Goal: Check status: Check status

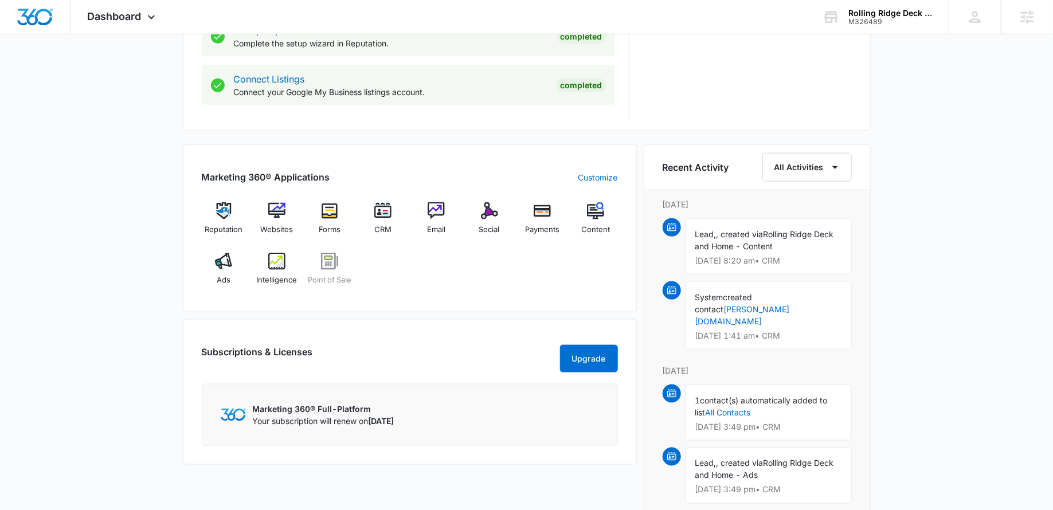
scroll to position [623, 0]
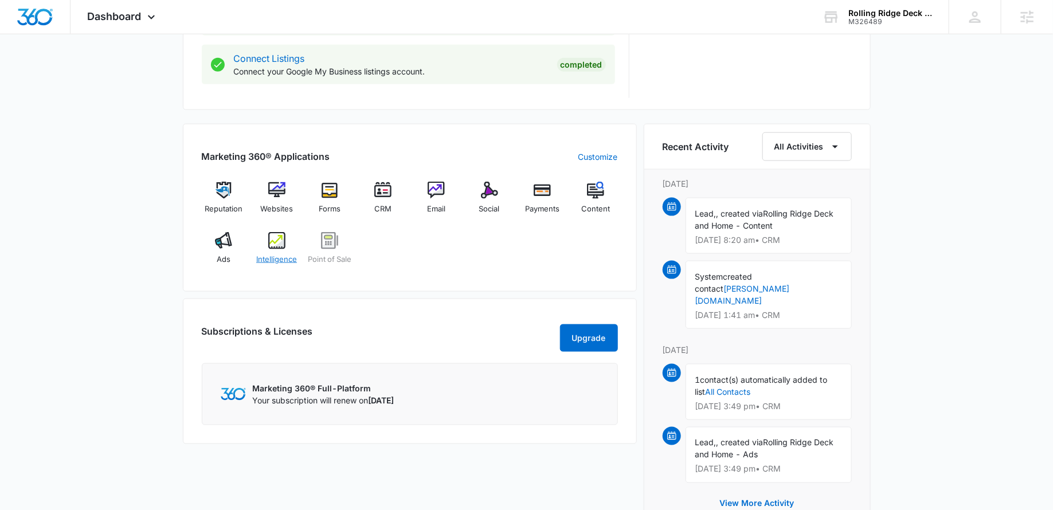
click at [274, 232] on img at bounding box center [276, 240] width 17 height 17
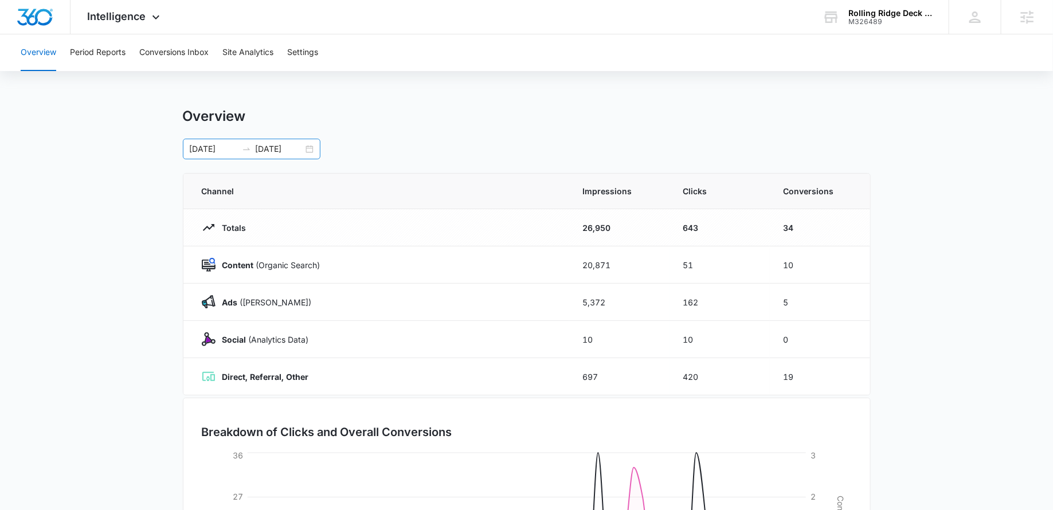
click at [309, 147] on div "05/13/2025 07/12/2025" at bounding box center [252, 149] width 138 height 21
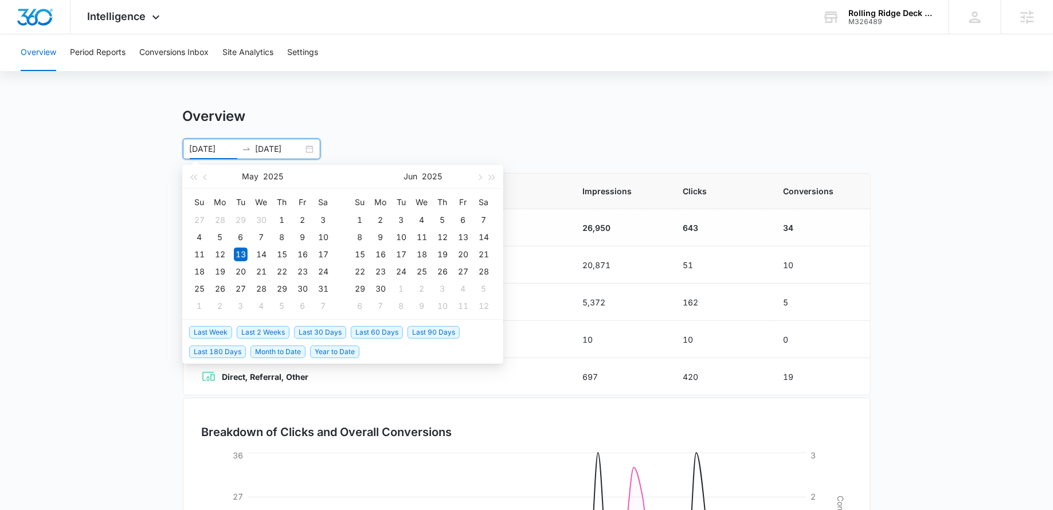
click at [327, 327] on span "Last 30 Days" at bounding box center [320, 332] width 52 height 13
type input "07/14/2025"
type input "08/13/2025"
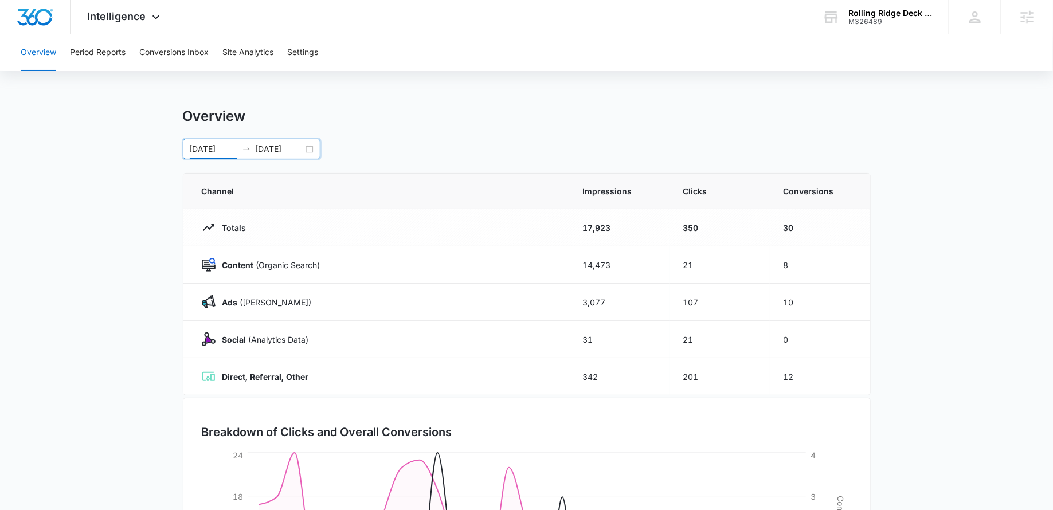
click at [310, 151] on div "07/14/2025 08/13/2025" at bounding box center [252, 149] width 138 height 21
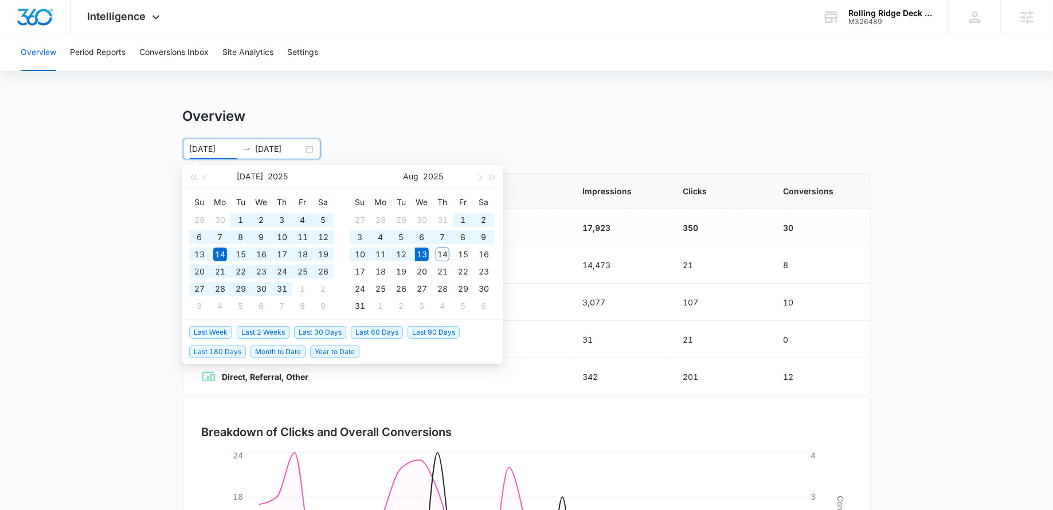
click at [373, 329] on span "Last 60 Days" at bounding box center [377, 332] width 52 height 13
type input "06/14/2025"
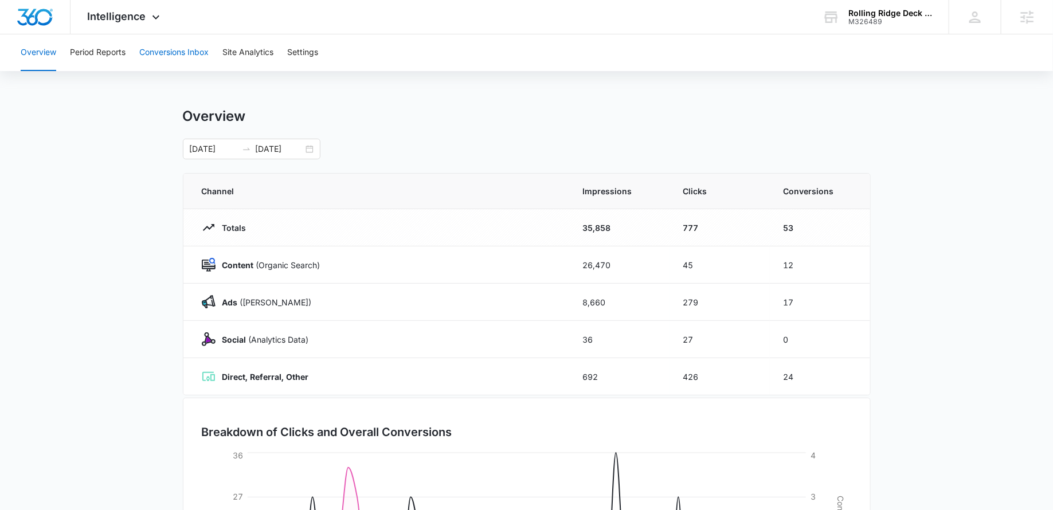
click at [174, 51] on button "Conversions Inbox" at bounding box center [173, 52] width 69 height 37
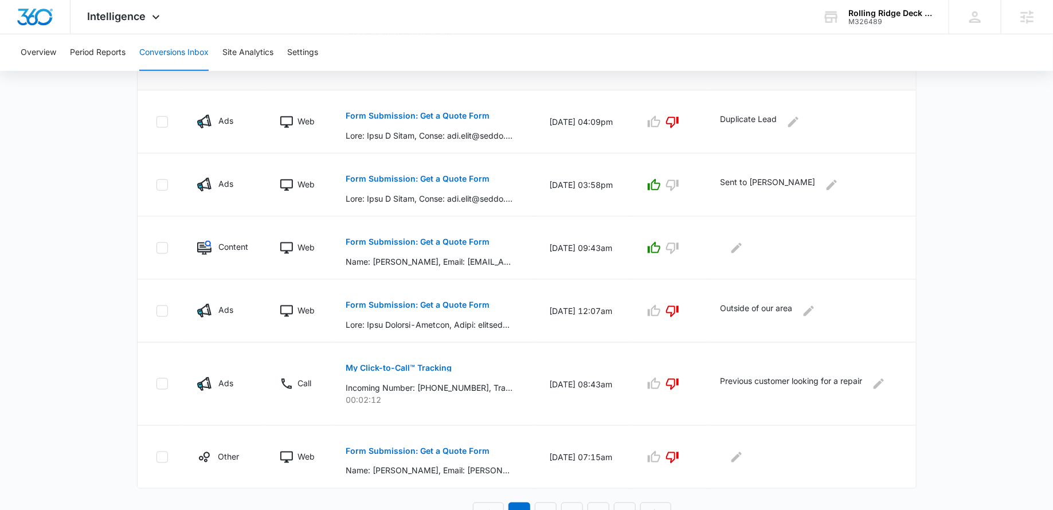
scroll to position [594, 0]
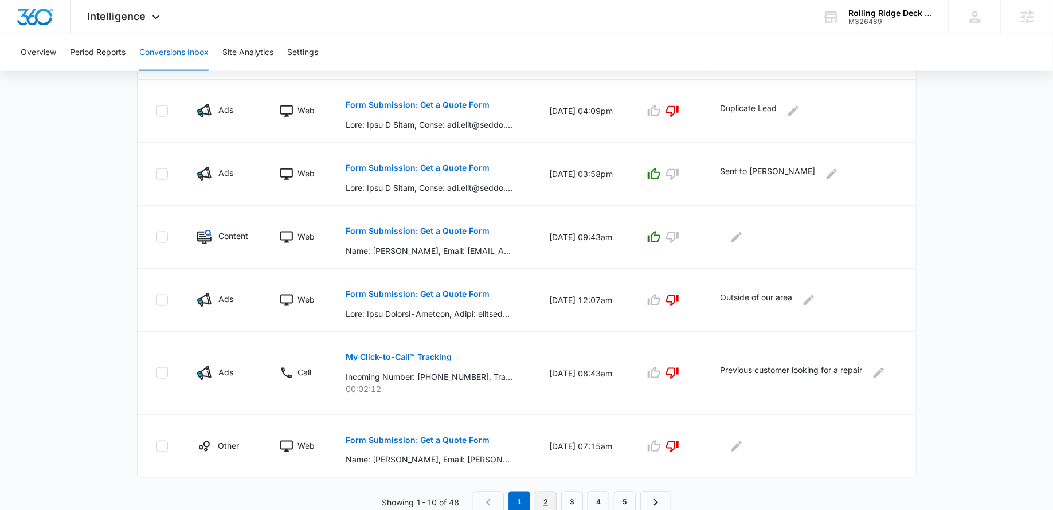
click at [542, 492] on link "2" at bounding box center [546, 503] width 22 height 22
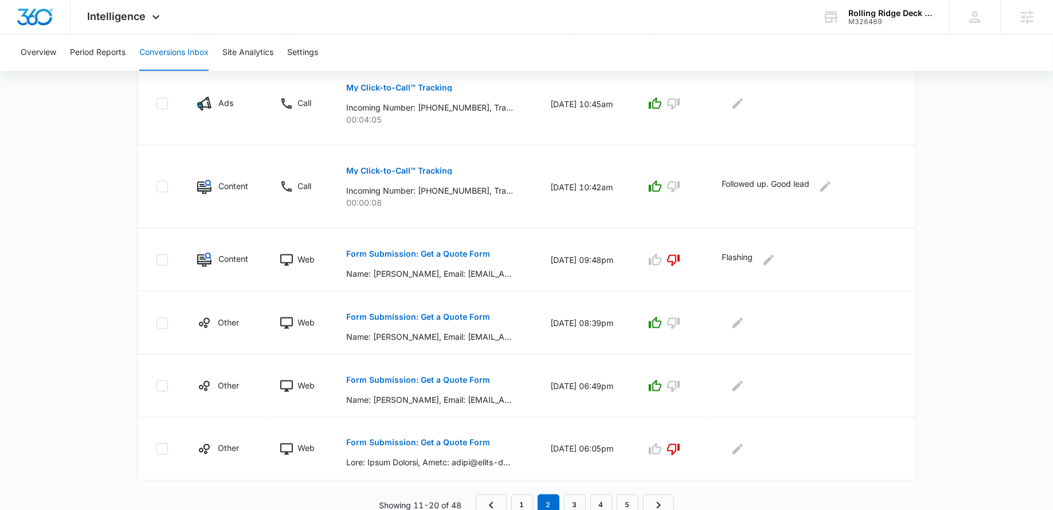
scroll to position [614, 0]
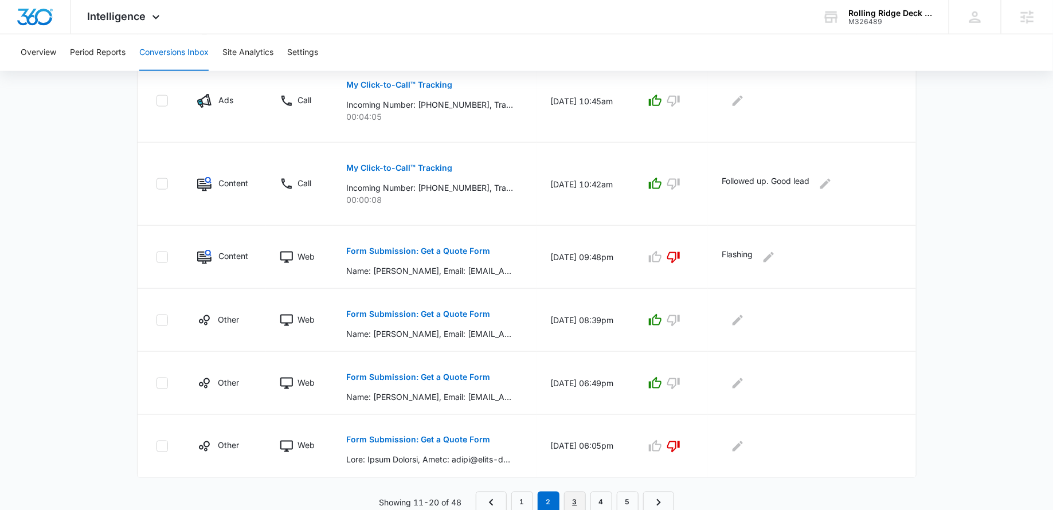
click at [571, 492] on link "3" at bounding box center [575, 503] width 22 height 22
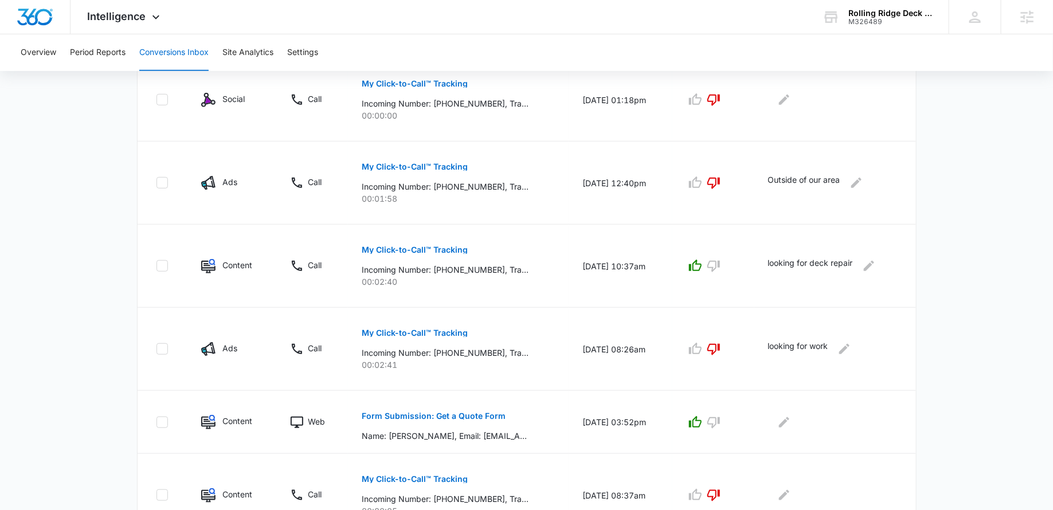
scroll to position [308, 0]
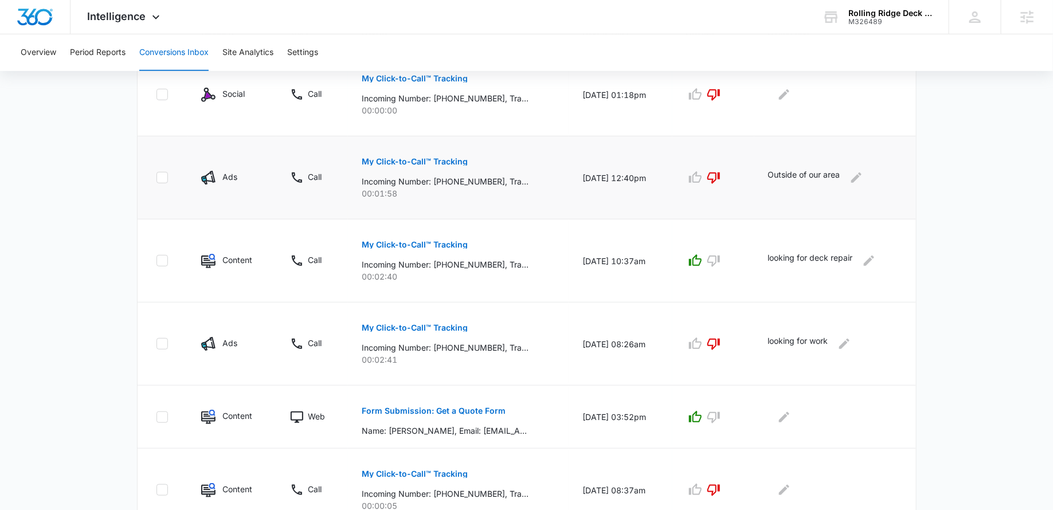
click at [413, 155] on button "My Click-to-Call™ Tracking" at bounding box center [415, 162] width 106 height 28
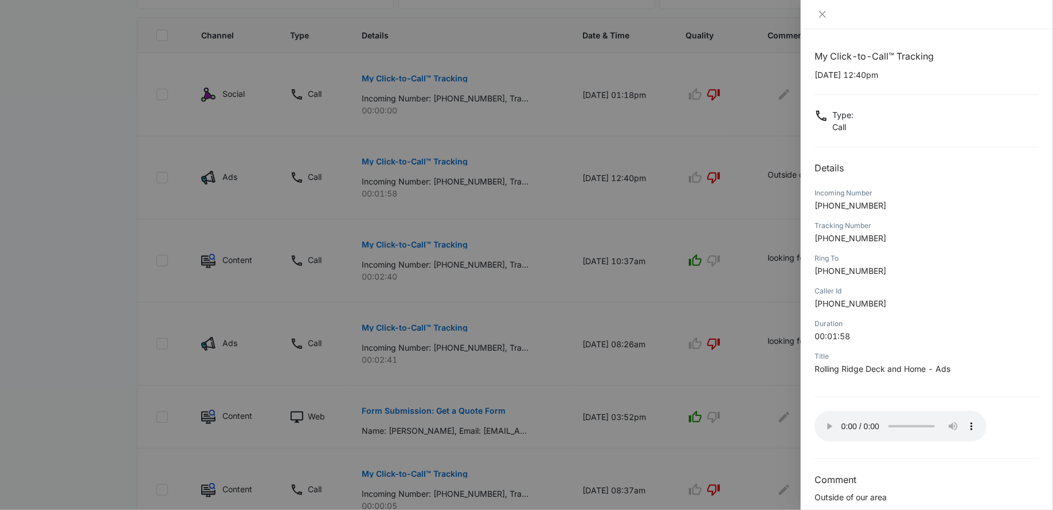
click at [777, 202] on div at bounding box center [526, 255] width 1053 height 510
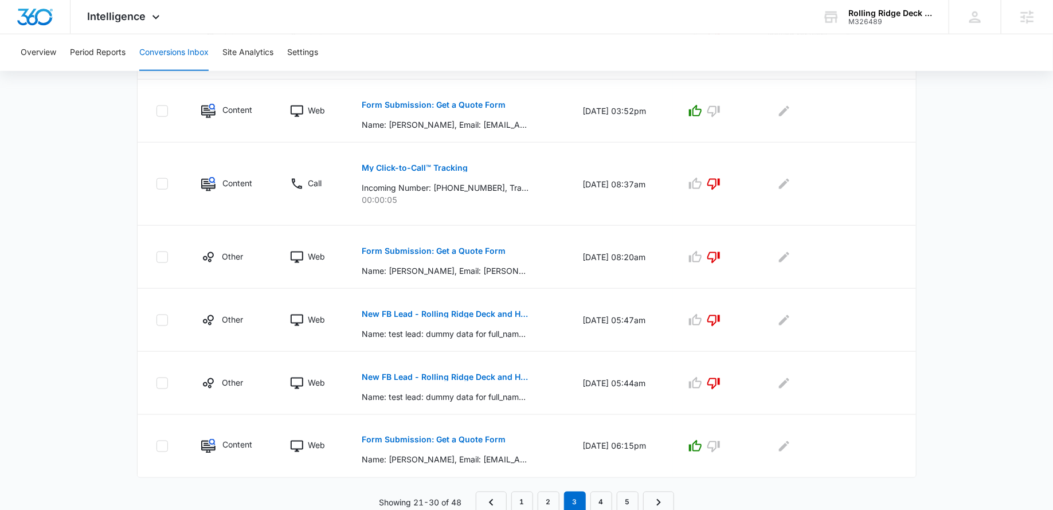
scroll to position [614, 0]
click at [598, 492] on link "4" at bounding box center [601, 503] width 22 height 22
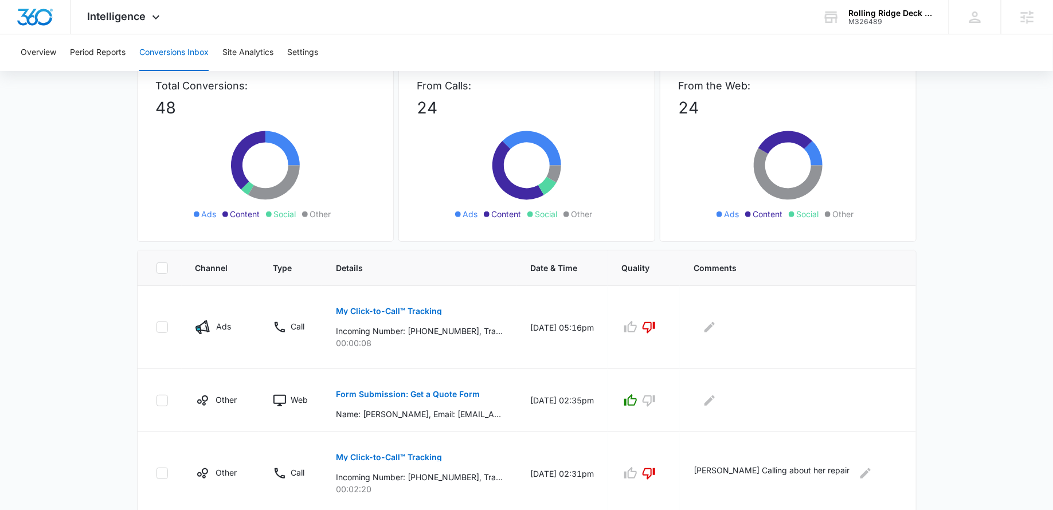
scroll to position [0, 0]
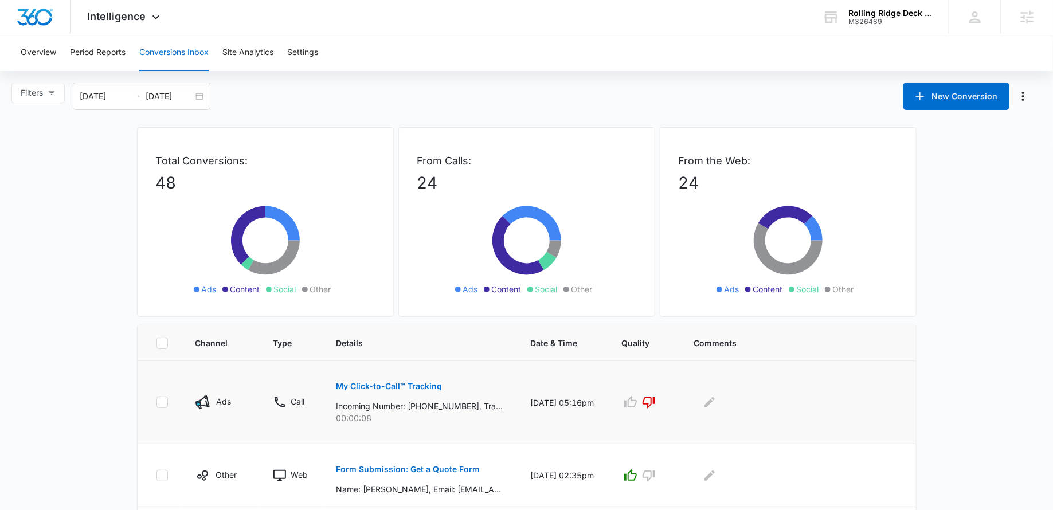
click at [370, 382] on p "My Click-to-Call™ Tracking" at bounding box center [389, 386] width 106 height 8
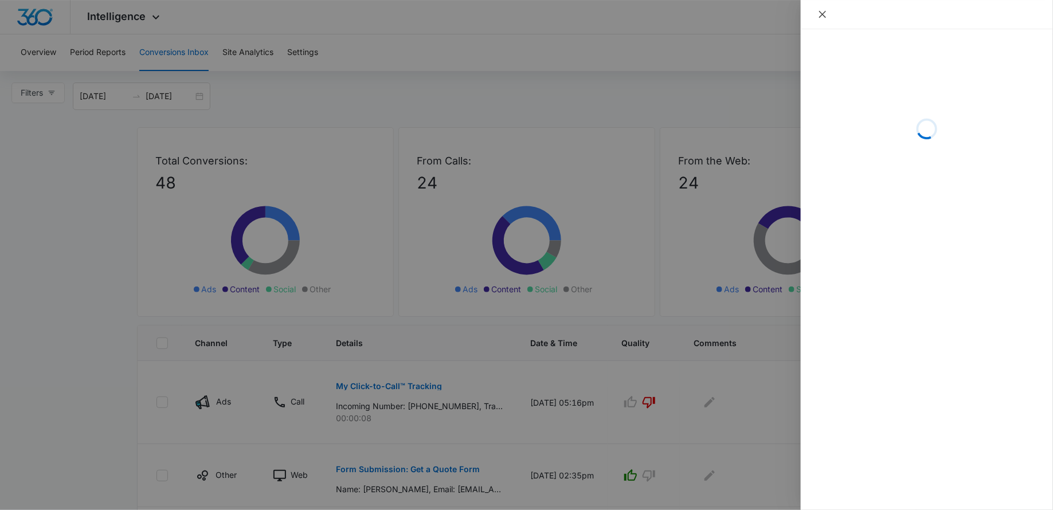
click at [817, 10] on button "Close" at bounding box center [823, 14] width 16 height 10
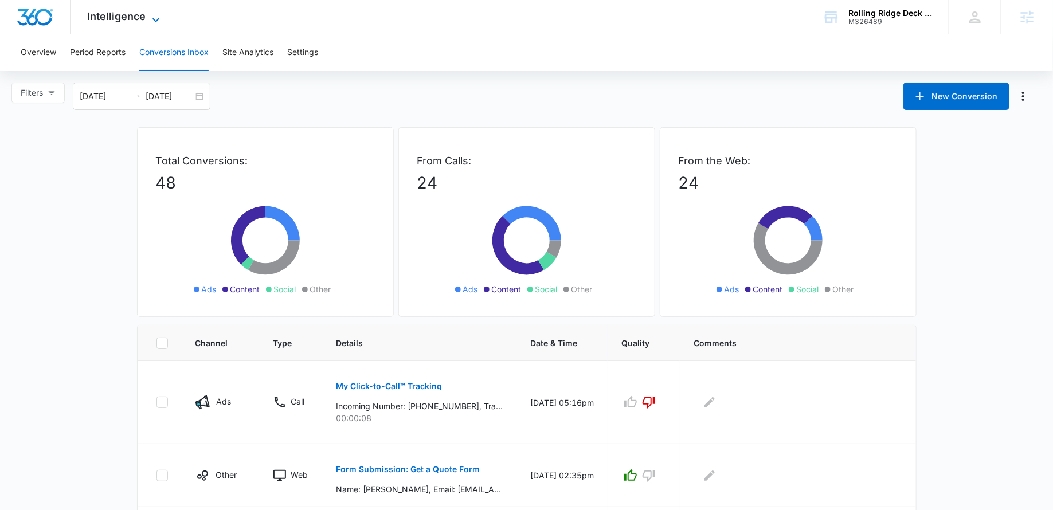
click at [126, 13] on span "Intelligence" at bounding box center [117, 16] width 58 height 12
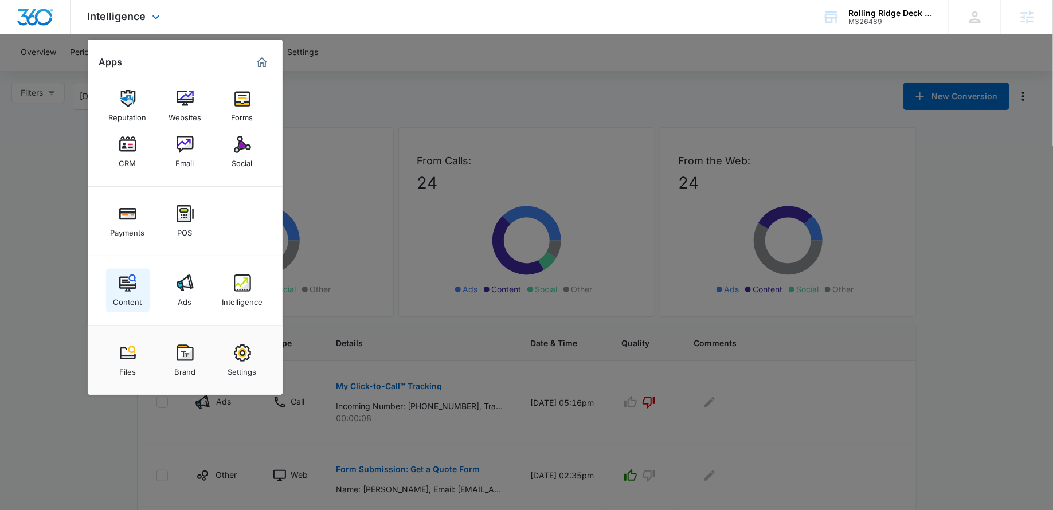
click at [128, 295] on div "Content" at bounding box center [127, 299] width 29 height 15
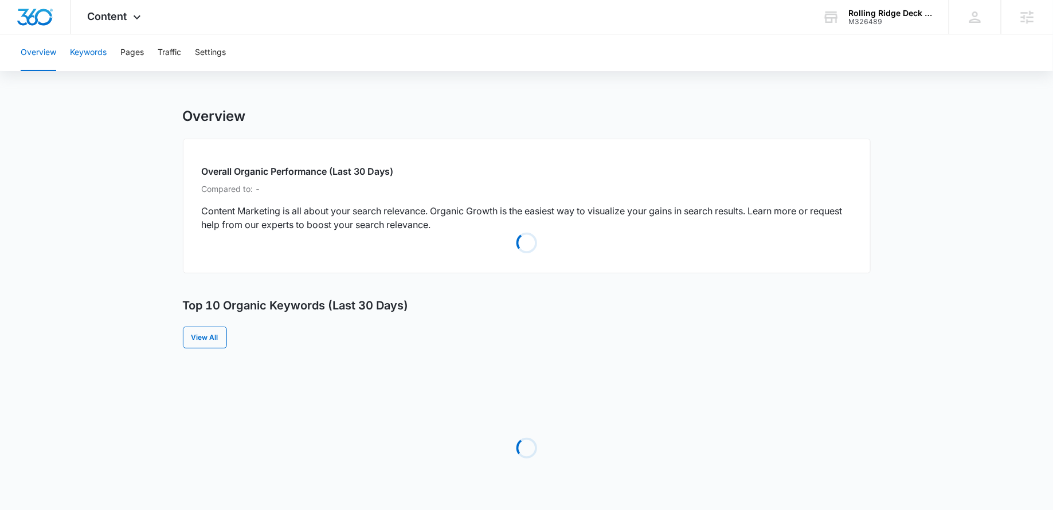
click at [90, 60] on button "Keywords" at bounding box center [88, 52] width 37 height 37
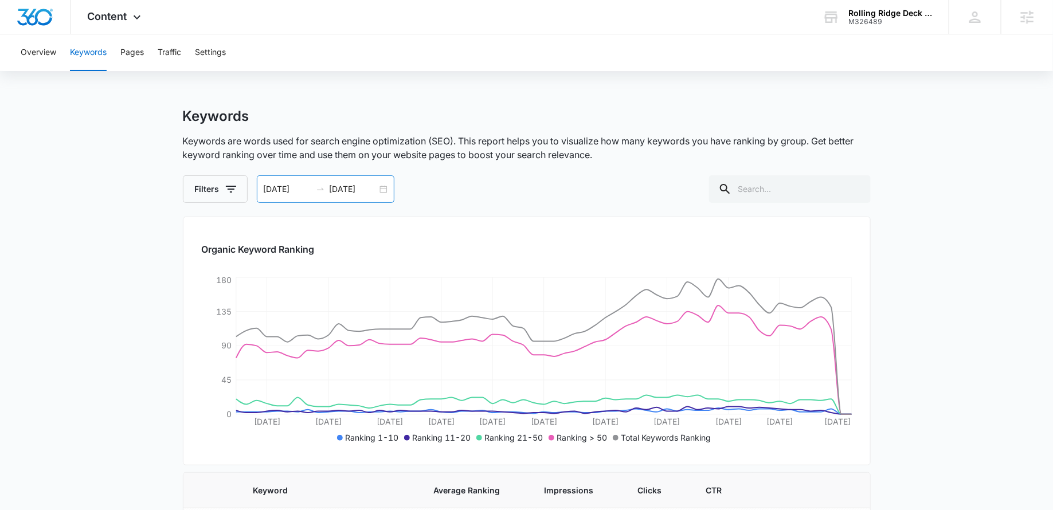
click at [381, 187] on div "06/14/2025 08/13/2025" at bounding box center [326, 189] width 138 height 28
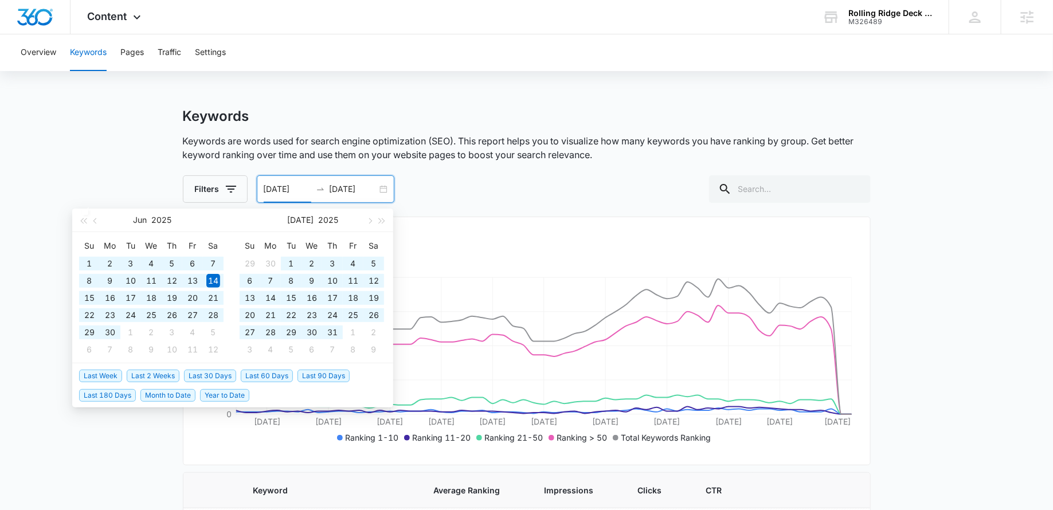
click at [219, 391] on span "Year to Date" at bounding box center [224, 395] width 49 height 13
type input "01/01/2025"
type input "08/11/2025"
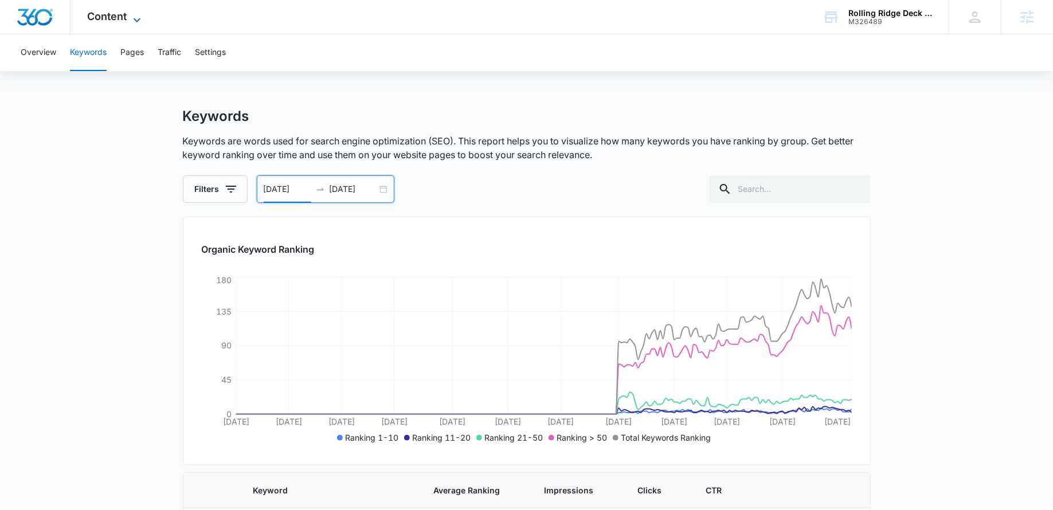
click at [104, 13] on span "Content" at bounding box center [108, 16] width 40 height 12
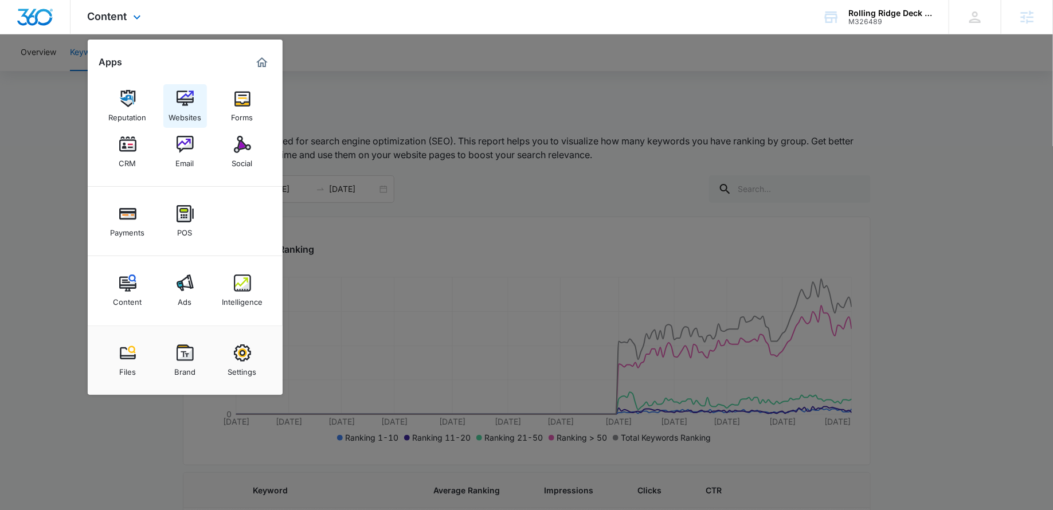
click at [170, 108] on div "Websites" at bounding box center [185, 114] width 33 height 15
